Goal: Find contact information: Find contact information

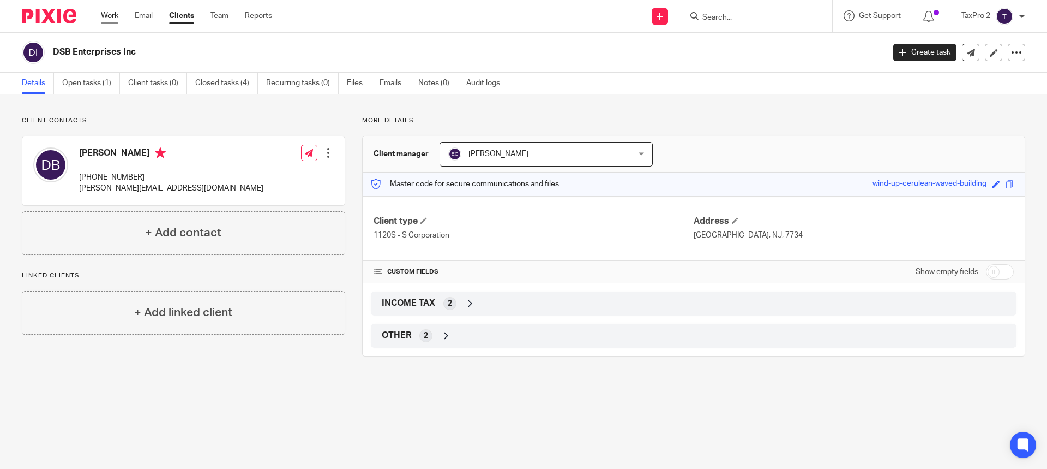
click at [110, 17] on link "Work" at bounding box center [109, 15] width 17 height 11
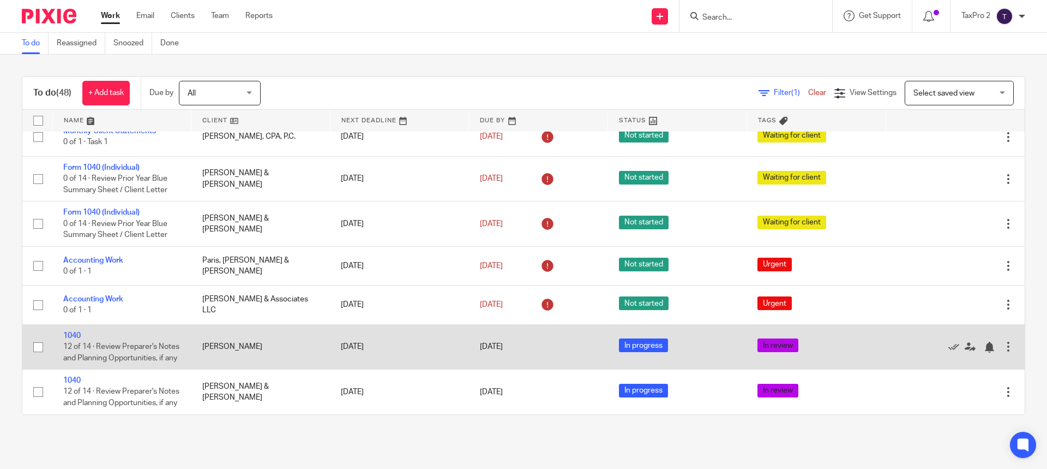
scroll to position [1860, 0]
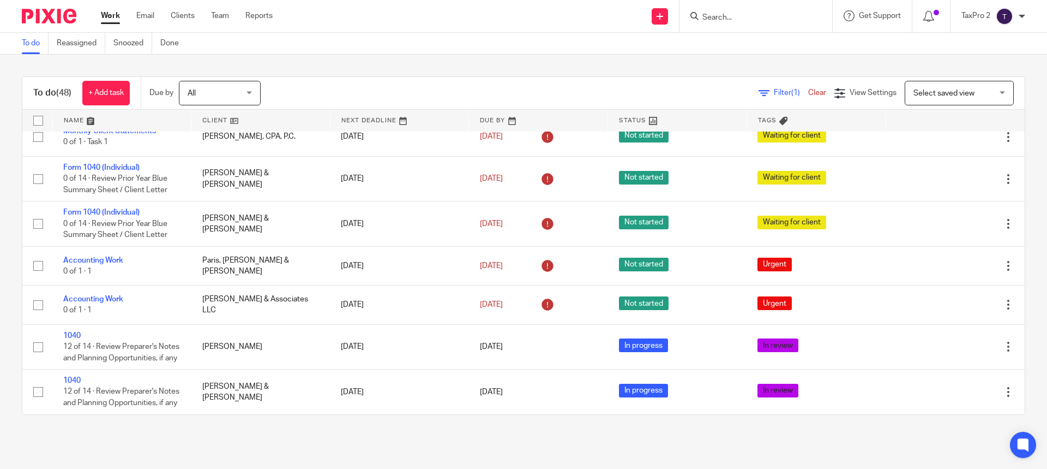
click at [733, 14] on input "Search" at bounding box center [751, 18] width 98 height 10
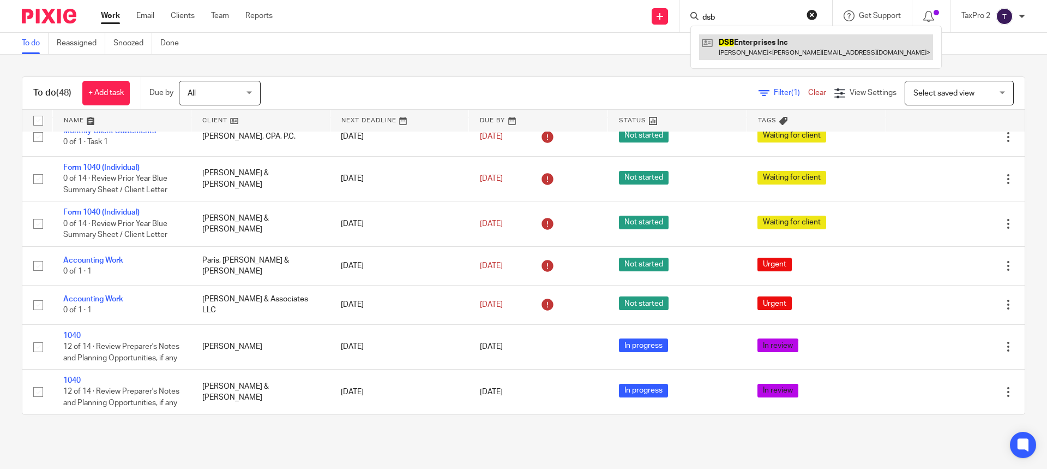
type input "dsb"
click at [754, 43] on link at bounding box center [816, 46] width 234 height 25
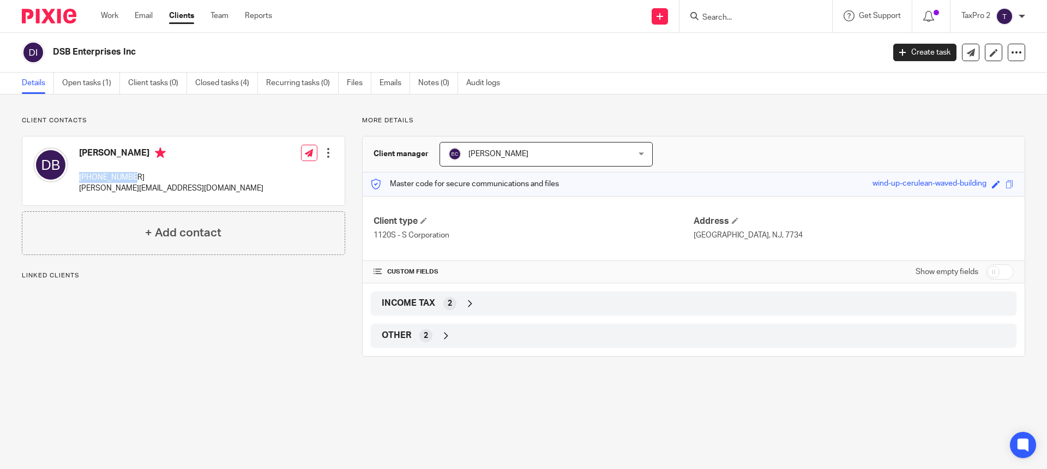
drag, startPoint x: 80, startPoint y: 176, endPoint x: 129, endPoint y: 180, distance: 49.8
click at [129, 180] on p "929-587-7291" at bounding box center [171, 177] width 184 height 11
copy p "929-587-7291"
